Goal: Information Seeking & Learning: Check status

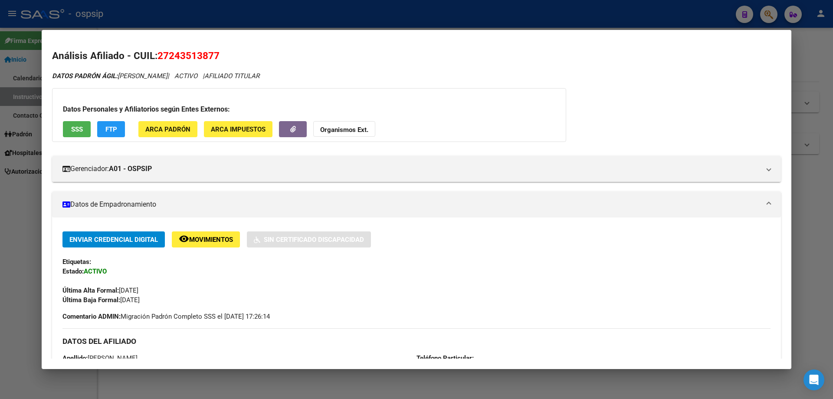
scroll to position [669, 0]
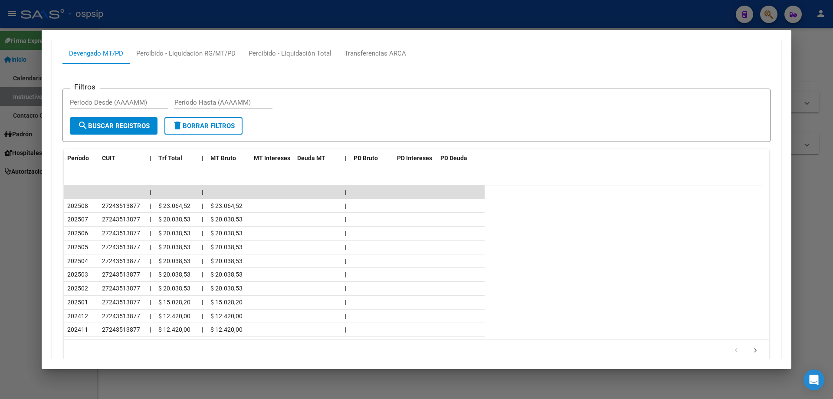
click at [409, 389] on div at bounding box center [416, 199] width 833 height 399
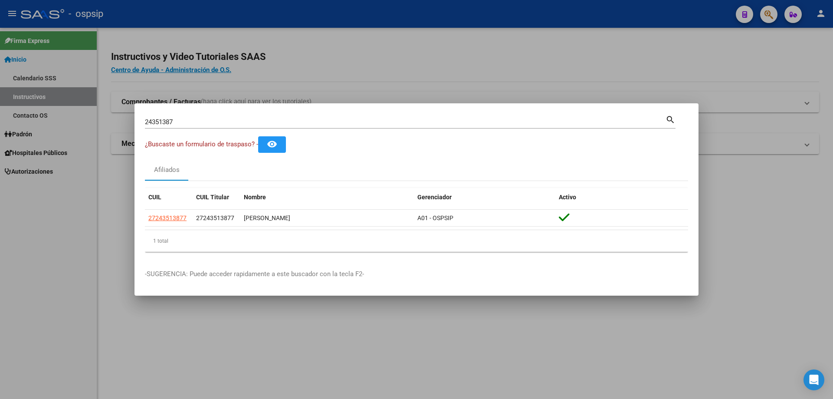
click at [224, 121] on input "24351387" at bounding box center [405, 122] width 520 height 8
type input "2"
type input "48697196"
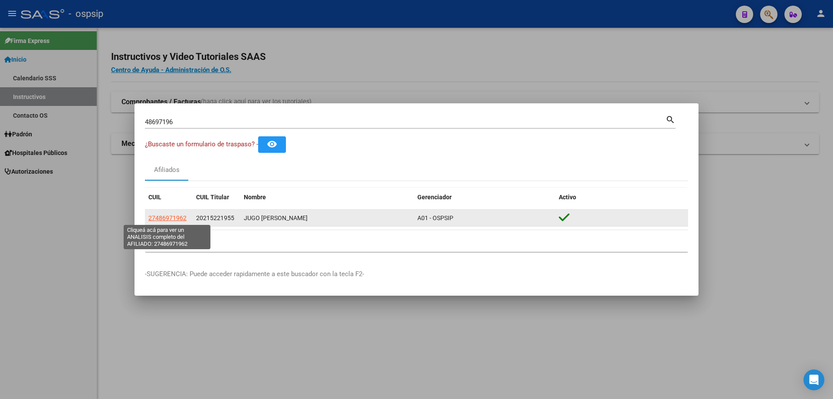
click at [177, 217] on span "27486971962" at bounding box center [167, 217] width 38 height 7
type textarea "27486971962"
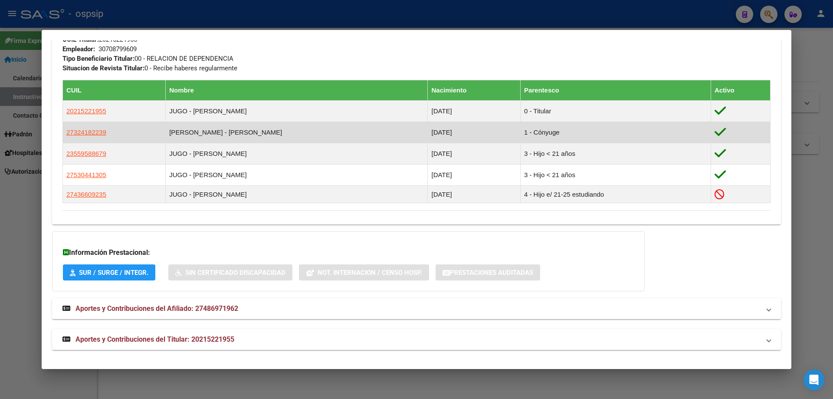
scroll to position [430, 0]
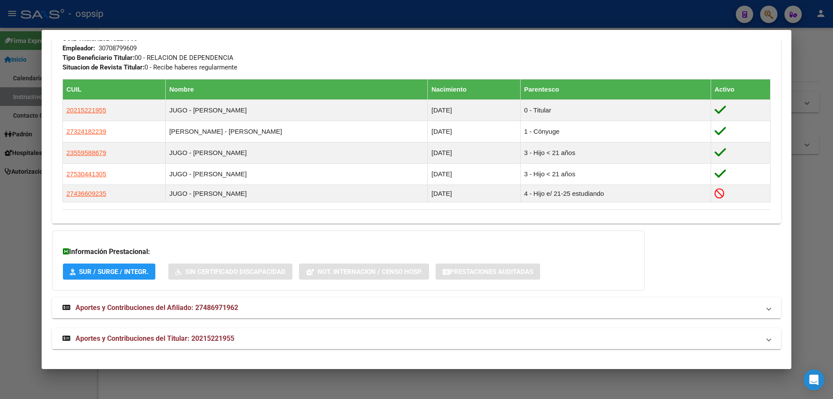
click at [184, 332] on mat-expansion-panel-header "Aportes y Contribuciones del Titular: 20215221955" at bounding box center [416, 338] width 729 height 21
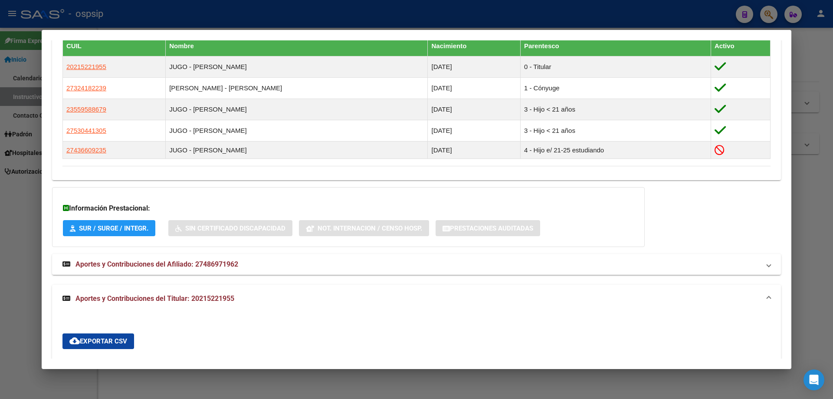
click at [221, 300] on span "Aportes y Contribuciones del Titular: 20215221955" at bounding box center [154, 298] width 159 height 8
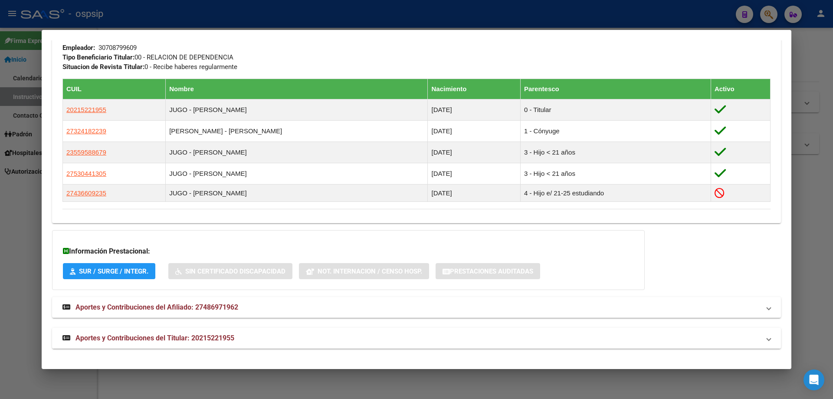
scroll to position [430, 0]
click at [195, 334] on span "Aportes y Contribuciones del Titular: 20215221955" at bounding box center [154, 338] width 159 height 8
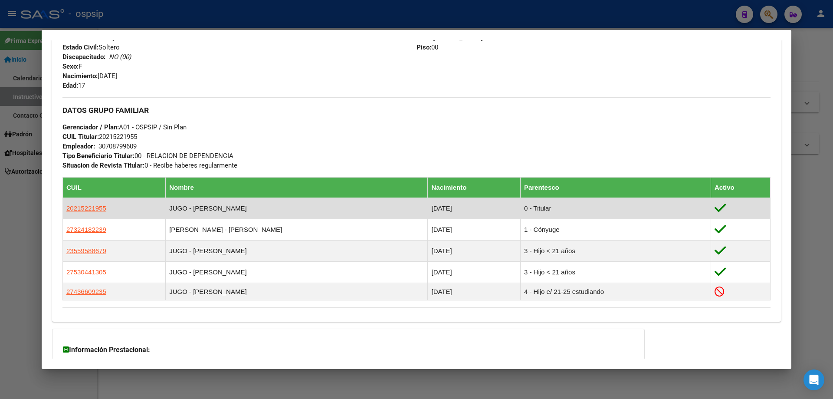
scroll to position [339, 0]
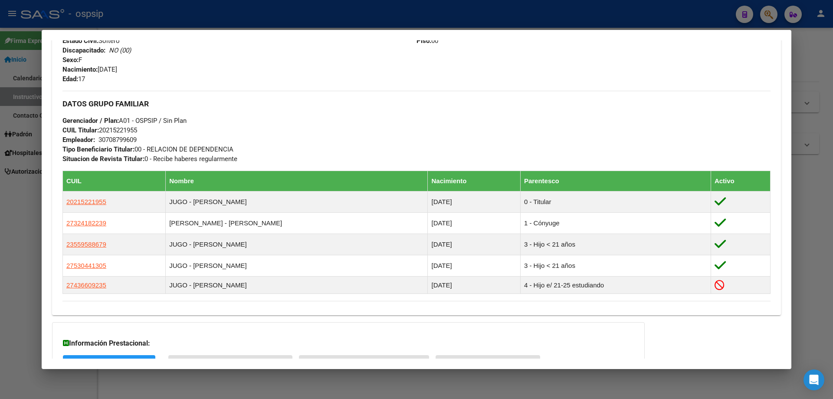
click at [516, 386] on div at bounding box center [416, 199] width 833 height 399
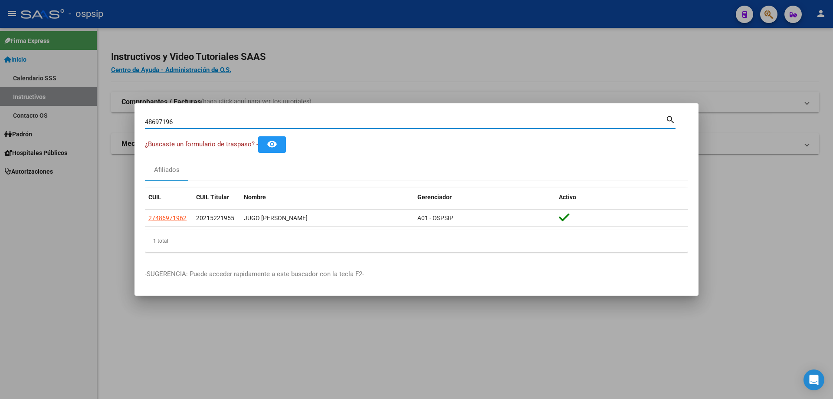
click at [183, 119] on input "48697196" at bounding box center [405, 122] width 520 height 8
type input "4"
type input "18625291"
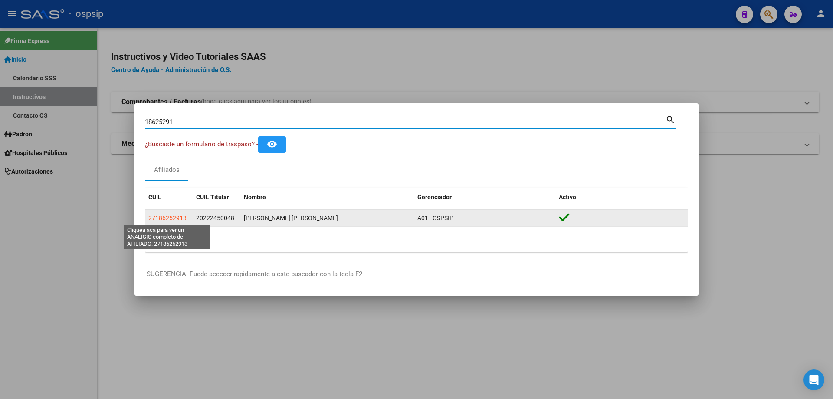
click at [175, 217] on span "27186252913" at bounding box center [167, 217] width 38 height 7
copy span "2"
type textarea "27186252913"
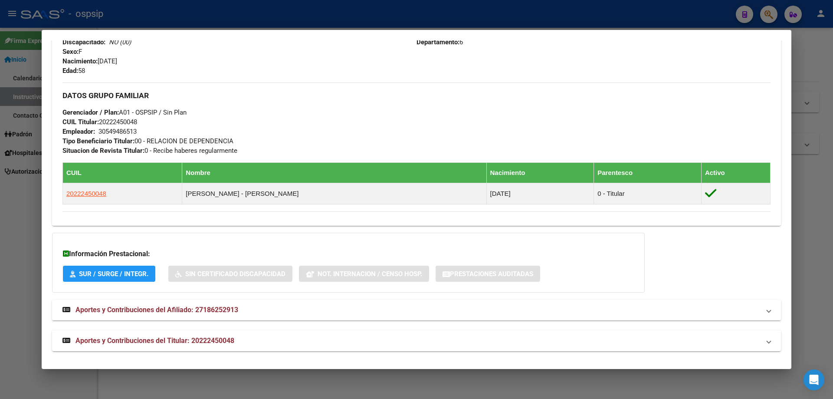
scroll to position [359, 0]
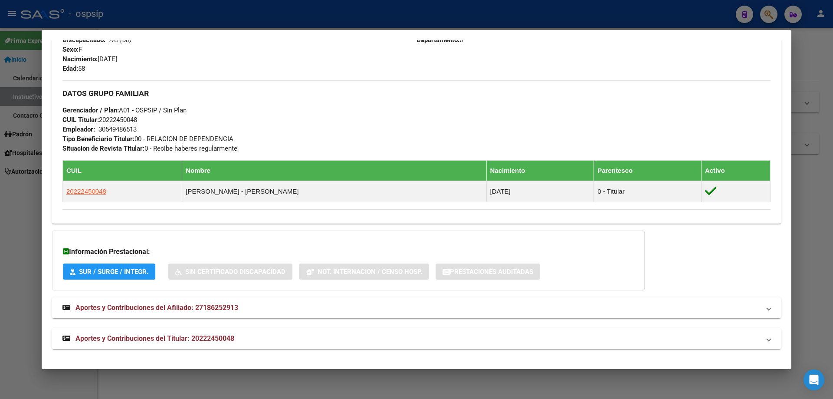
click at [171, 335] on span "Aportes y Contribuciones del Titular: 20222450048" at bounding box center [154, 338] width 159 height 8
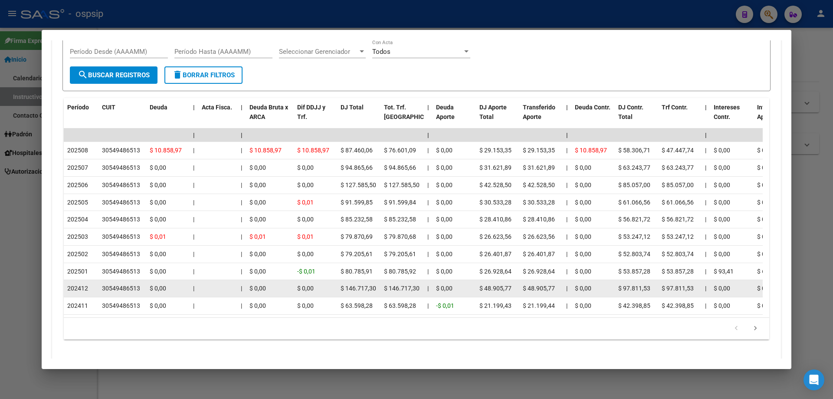
scroll to position [788, 0]
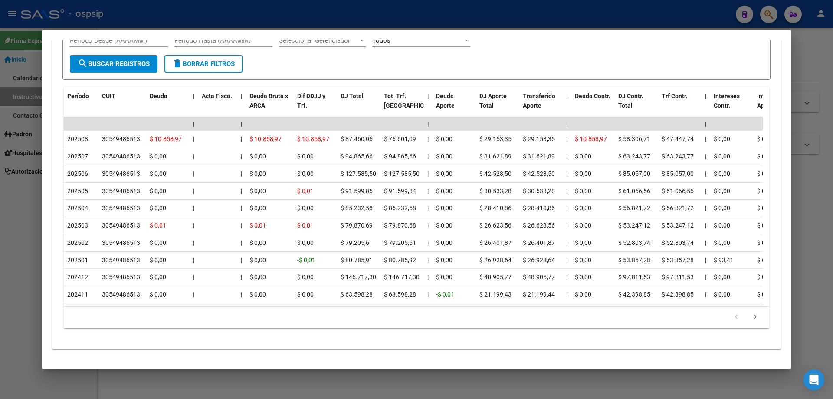
click at [330, 383] on div at bounding box center [416, 199] width 833 height 399
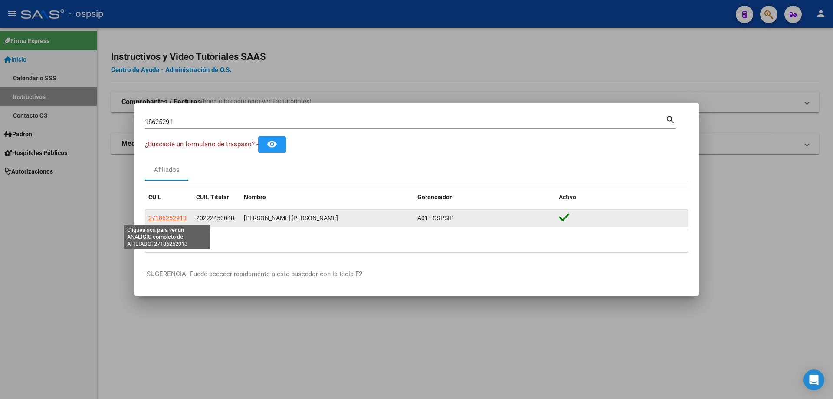
click at [170, 219] on span "27186252913" at bounding box center [167, 217] width 38 height 7
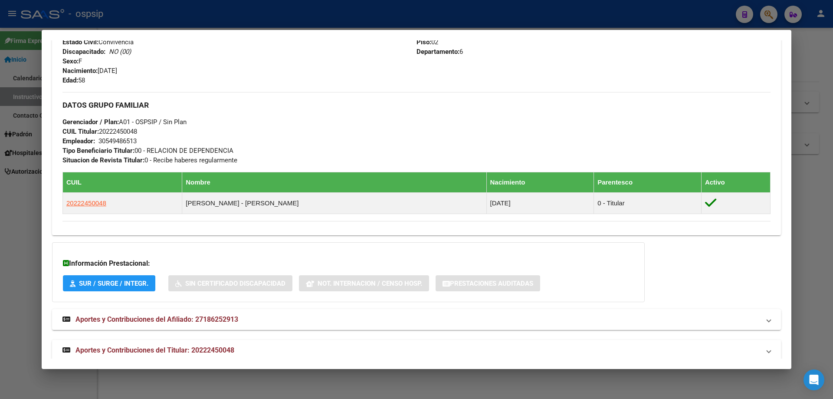
scroll to position [359, 0]
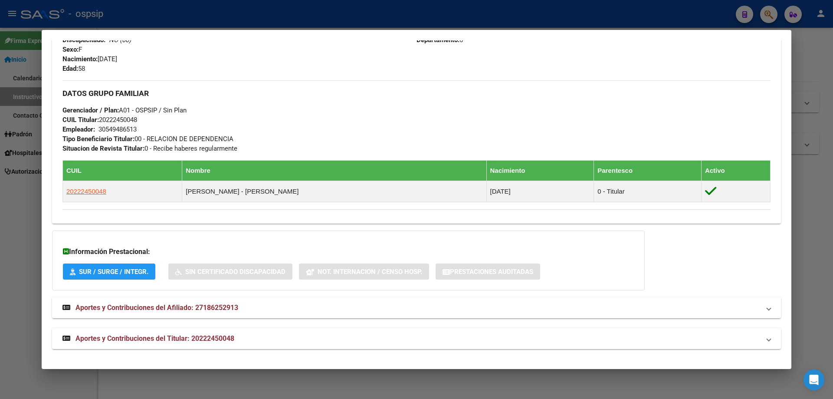
click at [169, 339] on span "Aportes y Contribuciones del Titular: 20222450048" at bounding box center [154, 338] width 159 height 8
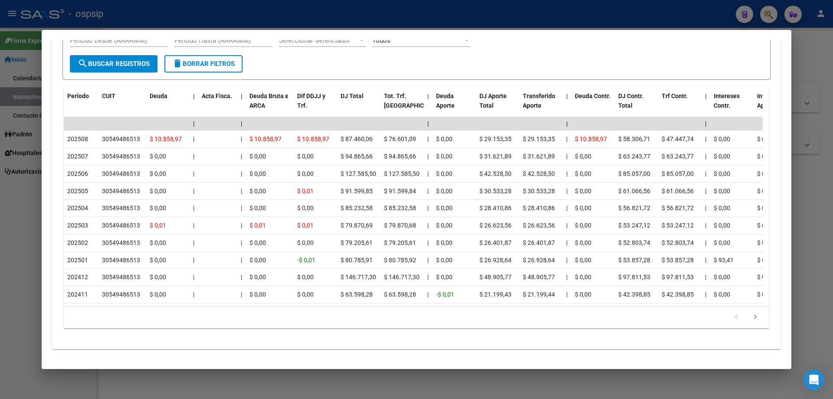
scroll to position [788, 0]
